Goal: Information Seeking & Learning: Compare options

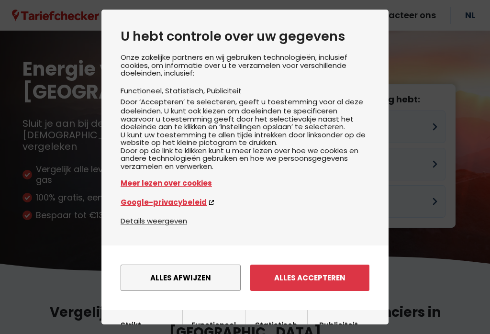
click at [324, 272] on button "Alles accepteren" at bounding box center [309, 278] width 119 height 26
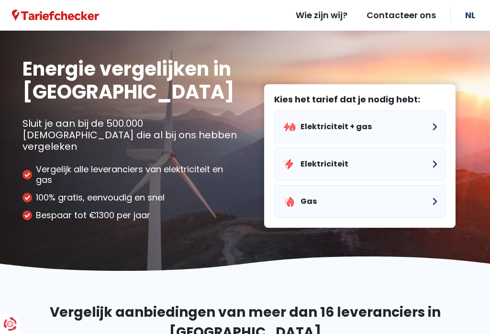
click at [437, 154] on button "Elektriciteit" at bounding box center [359, 164] width 171 height 33
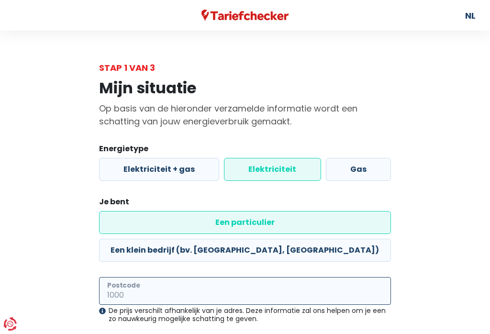
click at [189, 277] on input "Postcode" at bounding box center [245, 291] width 292 height 28
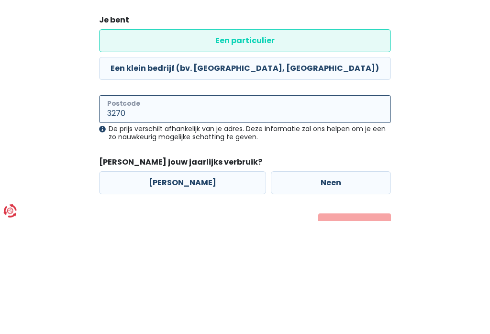
scroll to position [77, 0]
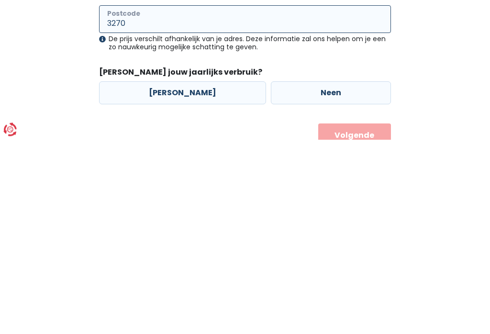
type input "3270"
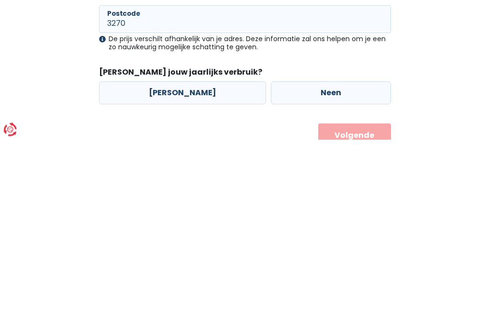
click at [200, 276] on label "[PERSON_NAME]" at bounding box center [182, 287] width 167 height 23
click at [200, 276] on input "[PERSON_NAME]" at bounding box center [182, 287] width 167 height 23
radio input "true"
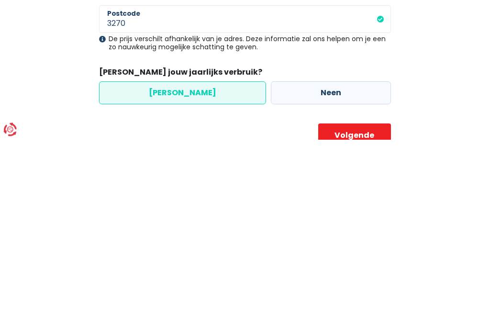
scroll to position [89, 0]
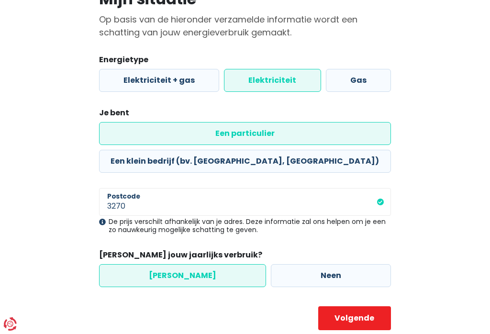
click at [364, 306] on button "Volgende" at bounding box center [354, 318] width 73 height 24
select select
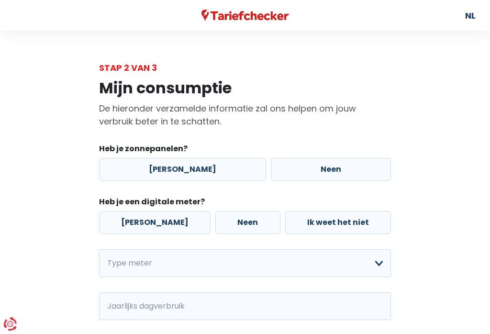
click at [330, 168] on label "Neen" at bounding box center [331, 169] width 120 height 23
click at [330, 168] on input "Neen" at bounding box center [331, 169] width 120 height 23
radio input "true"
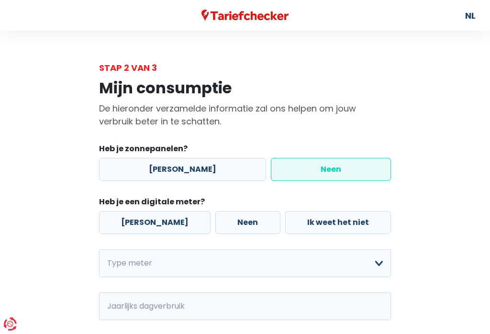
click at [143, 225] on label "[PERSON_NAME]" at bounding box center [154, 222] width 111 height 23
click at [143, 225] on input "[PERSON_NAME]" at bounding box center [154, 222] width 111 height 23
radio input "true"
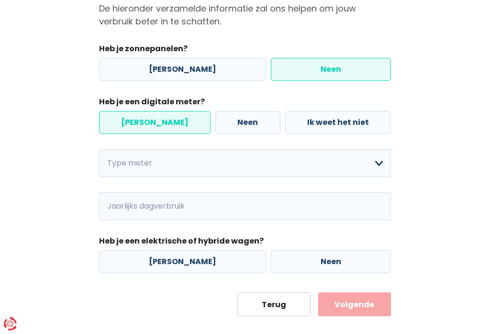
scroll to position [100, 0]
click at [380, 166] on select "Enkelvoudig Tweevoudig Enkelvoudig + uitsluitend nachttarief Tweevoudig + uitsl…" at bounding box center [245, 163] width 292 height 28
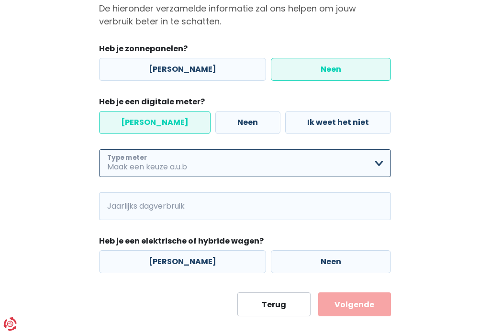
select select "day_night_bi_hourly"
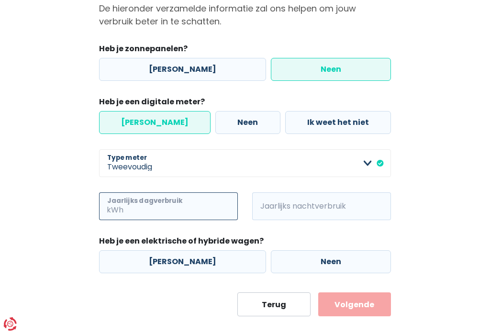
click at [194, 207] on input "Jaarlijks dagverbruik" at bounding box center [181, 206] width 112 height 28
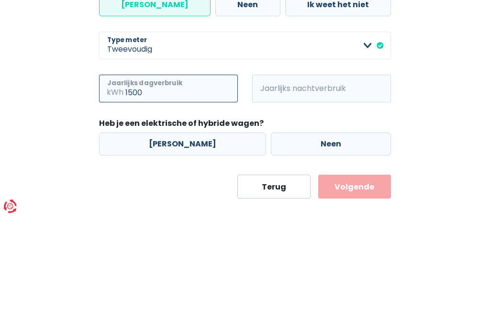
type input "1500"
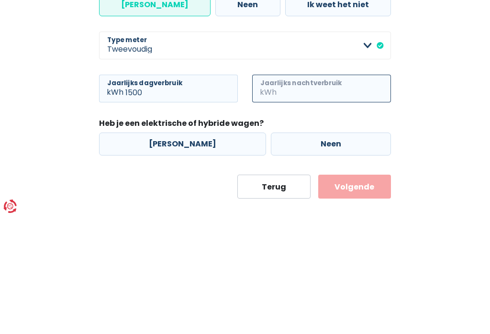
click at [304, 192] on input "Jaarlijks nachtverbruik" at bounding box center [334, 206] width 112 height 28
type input "1500"
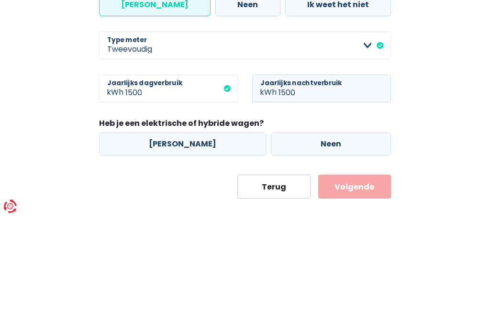
click at [293, 250] on label "Neen" at bounding box center [331, 261] width 120 height 23
click at [293, 250] on input "Neen" at bounding box center [331, 261] width 120 height 23
radio input "true"
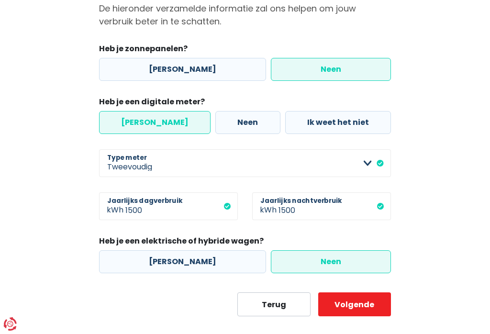
click at [365, 311] on button "Volgende" at bounding box center [354, 304] width 73 height 24
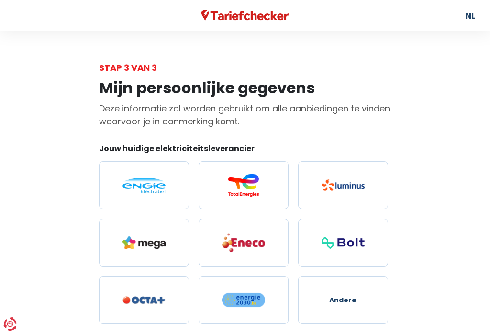
click at [133, 185] on img at bounding box center [143, 185] width 43 height 16
click at [133, 185] on input "radio" at bounding box center [144, 185] width 90 height 48
radio input "true"
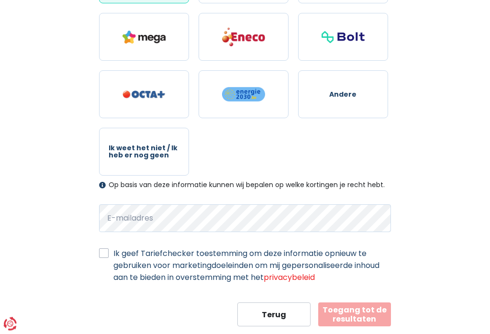
scroll to position [215, 0]
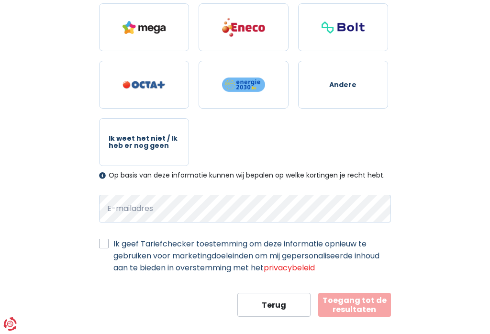
click at [357, 301] on button "Toegang tot de resultaten" at bounding box center [354, 305] width 73 height 24
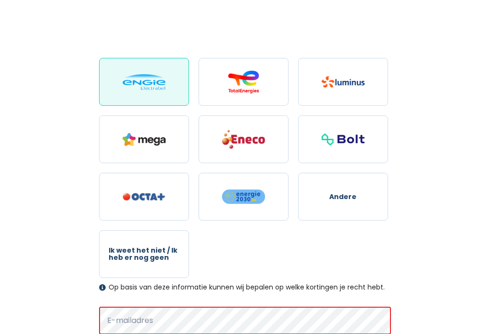
scroll to position [0, 0]
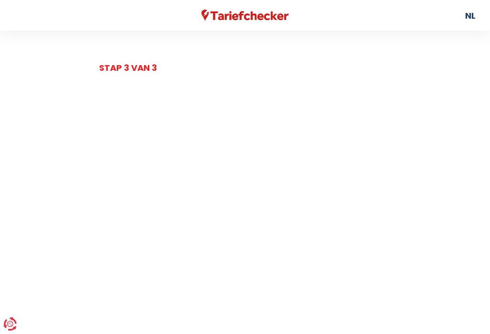
scroll to position [100, 0]
select select "day_night_bi_hourly"
